Goal: Obtain resource: Download file/media

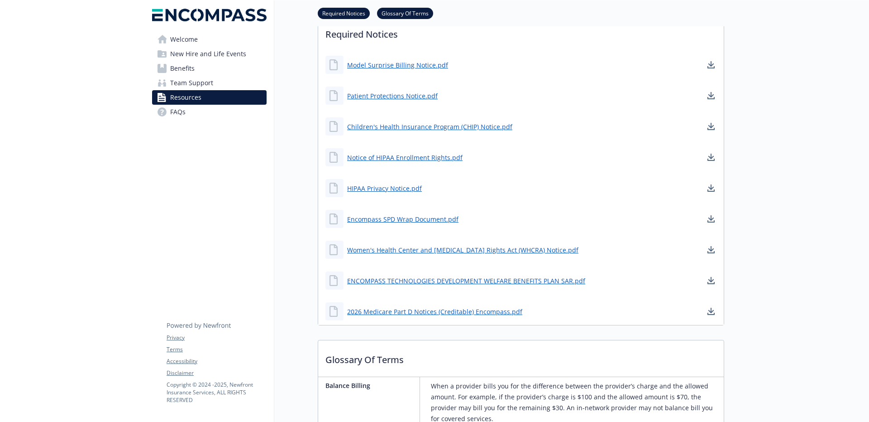
scroll to position [262, 0]
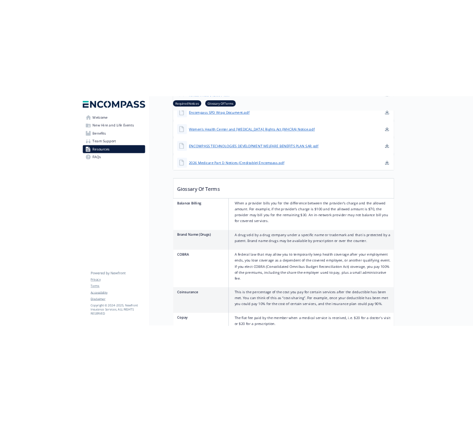
scroll to position [454, 0]
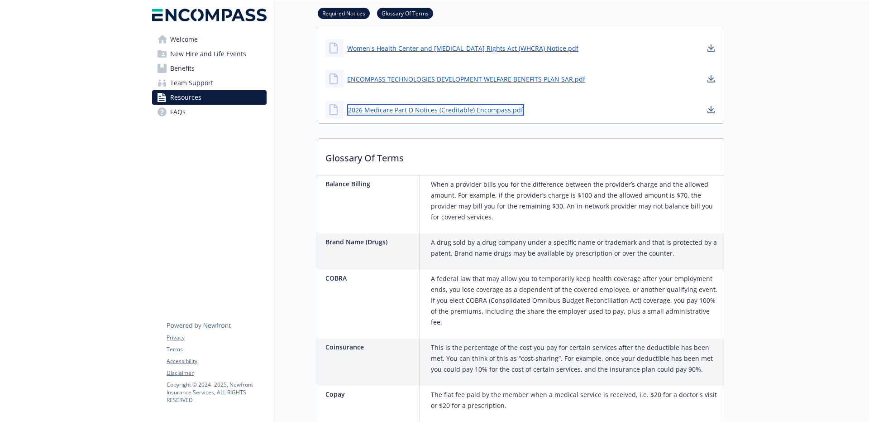
click at [389, 109] on link "2026 Medicare Part D Notices (Creditable) Encompass.pdf" at bounding box center [435, 109] width 177 height 11
